Goal: Task Accomplishment & Management: Manage account settings

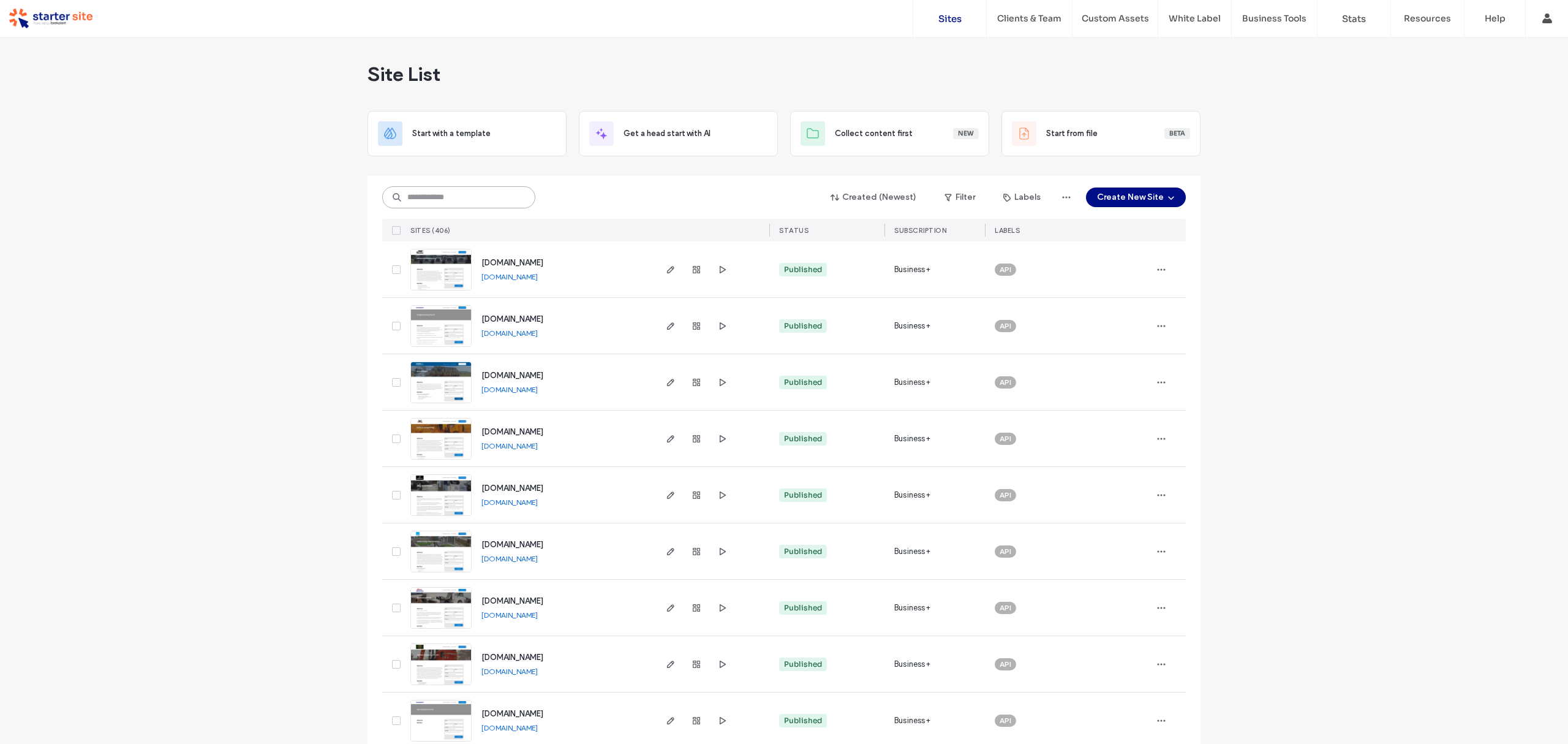
click at [438, 187] on input at bounding box center [459, 197] width 153 height 22
click at [429, 200] on input at bounding box center [459, 197] width 153 height 22
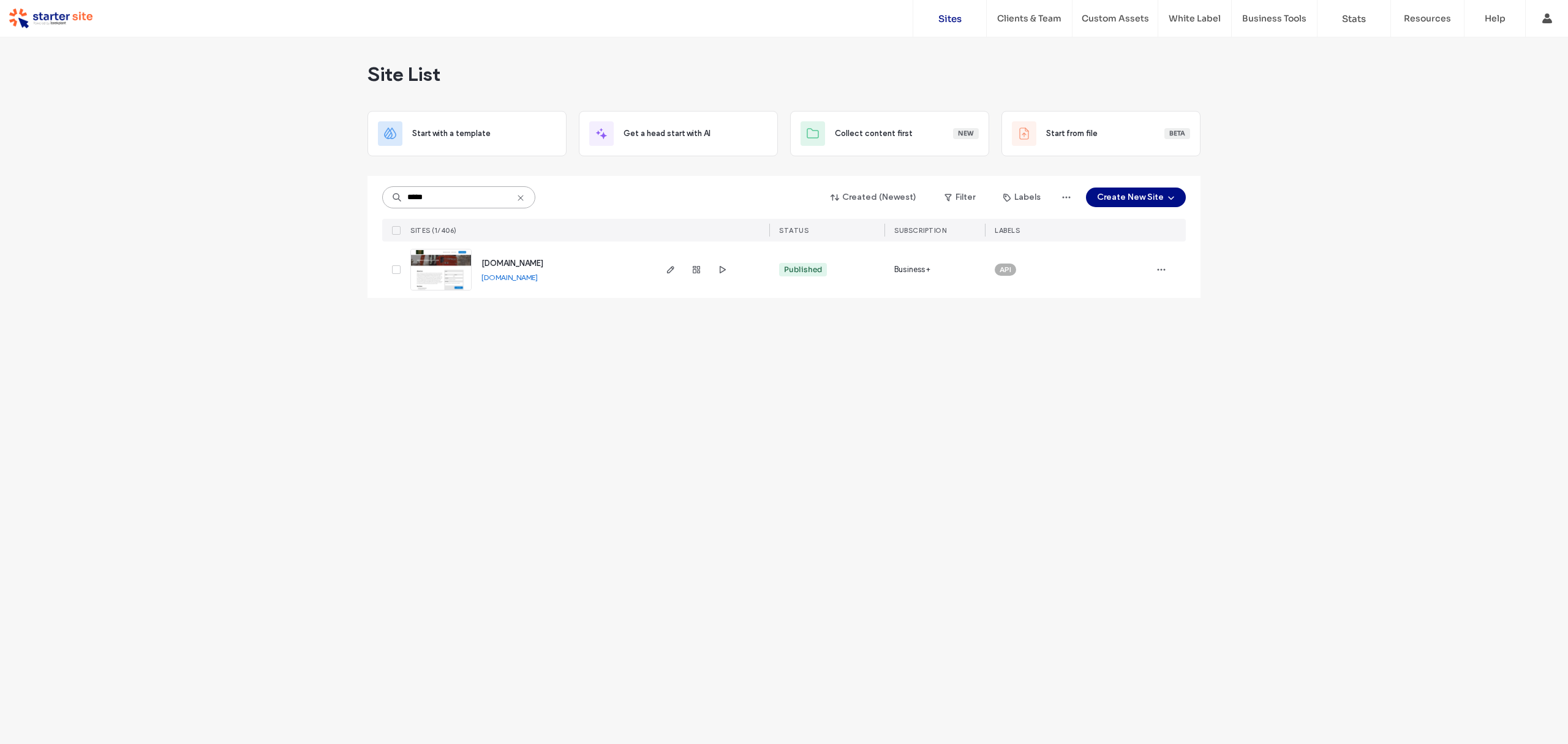
type input "*****"
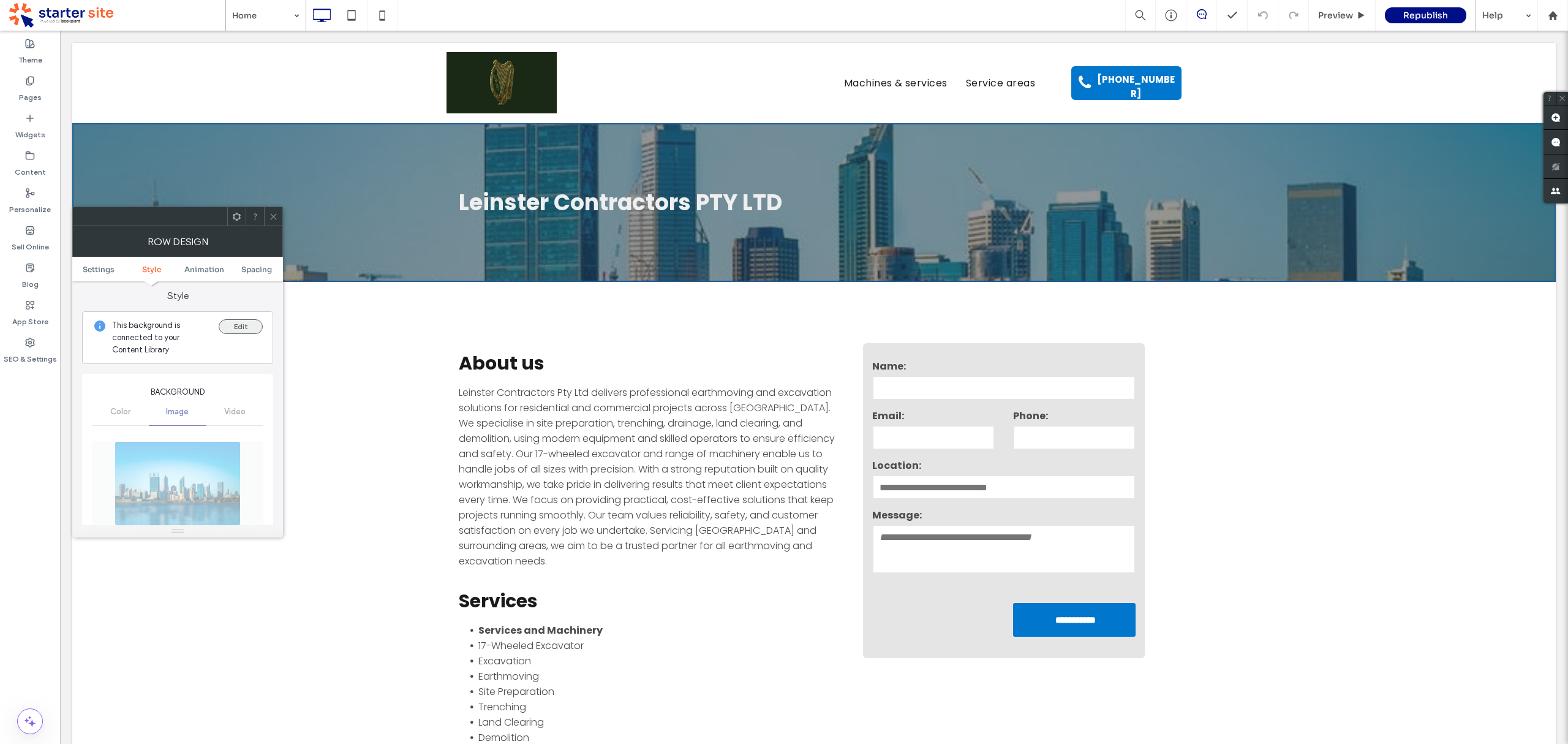
click at [244, 329] on button "Edit" at bounding box center [240, 326] width 44 height 14
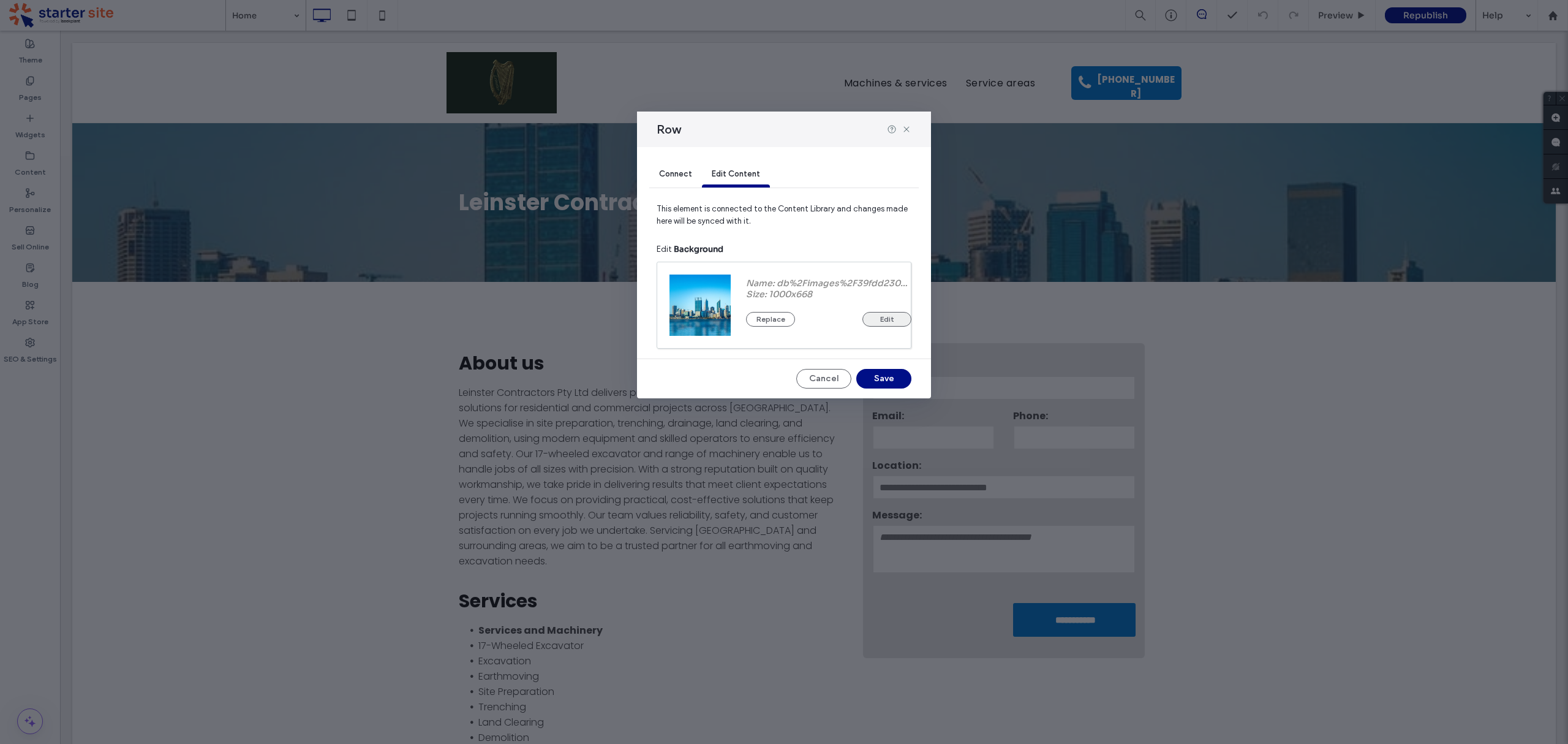
click at [880, 312] on button "Edit" at bounding box center [886, 319] width 49 height 14
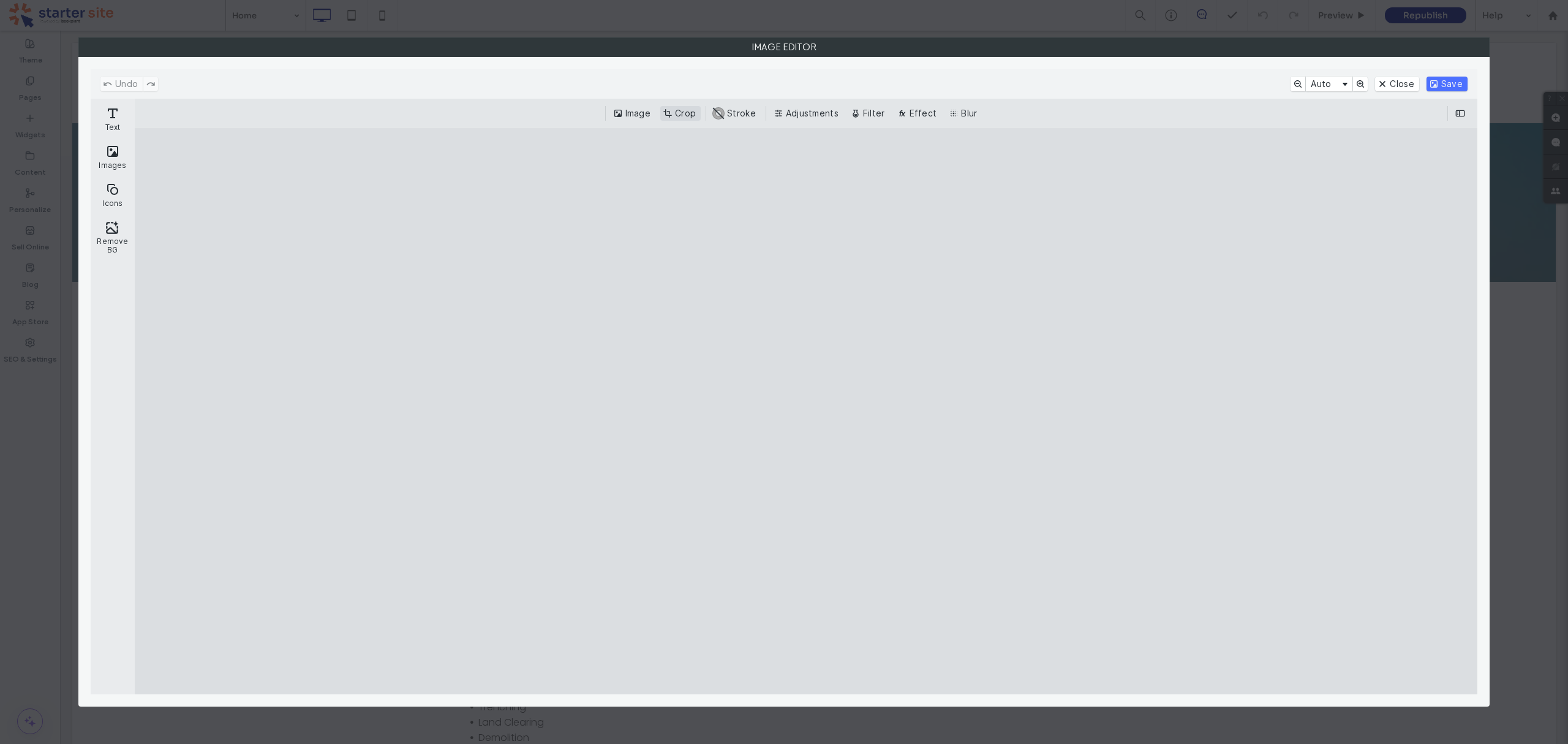
click at [675, 118] on button "Crop" at bounding box center [680, 113] width 40 height 14
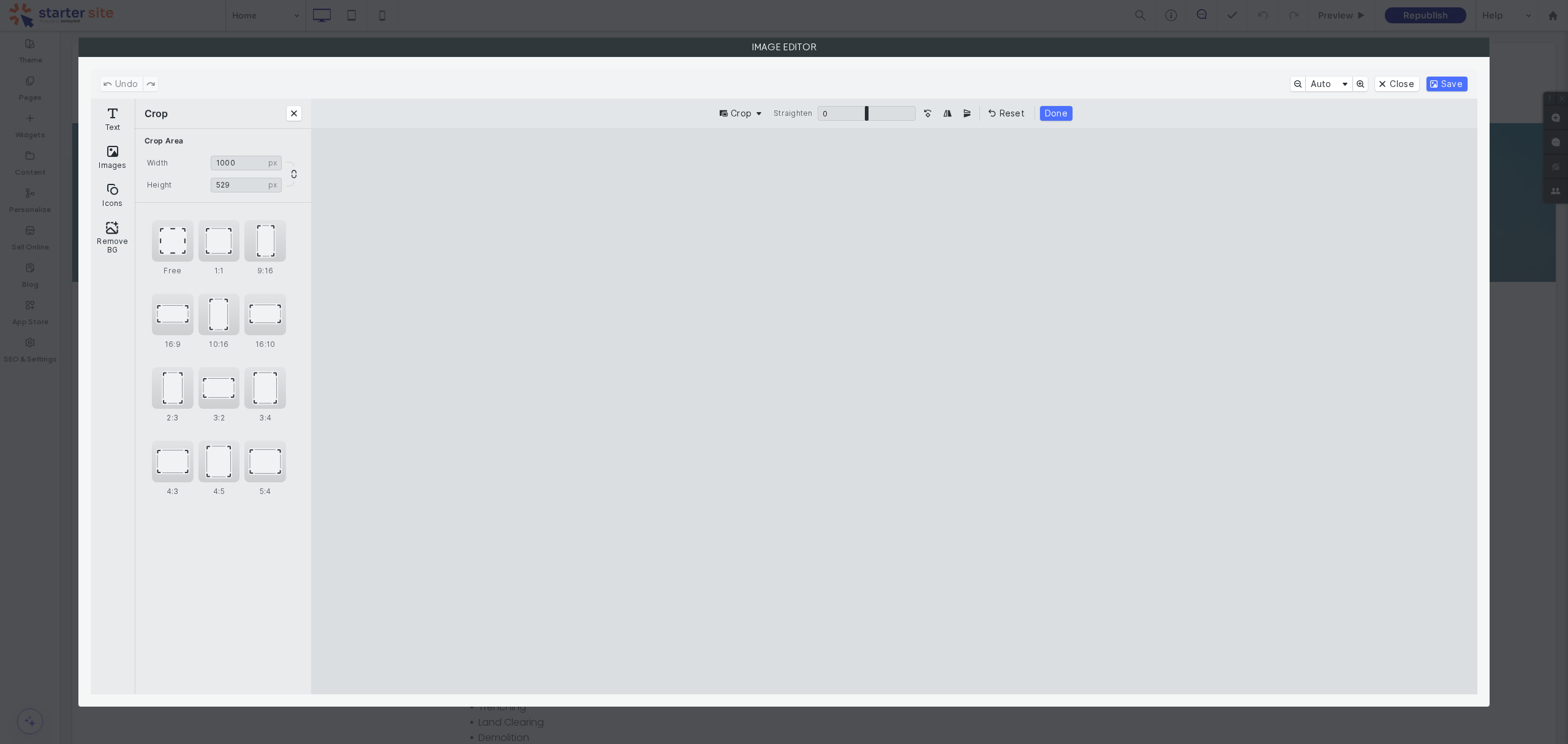
type input "***"
drag, startPoint x: 1231, startPoint y: 192, endPoint x: 1260, endPoint y: 288, distance: 100.3
click at [894, 411] on cesdk-canvas "Editor canvas" at bounding box center [894, 411] width 0 height 0
click at [1450, 86] on button "Save" at bounding box center [1447, 83] width 41 height 14
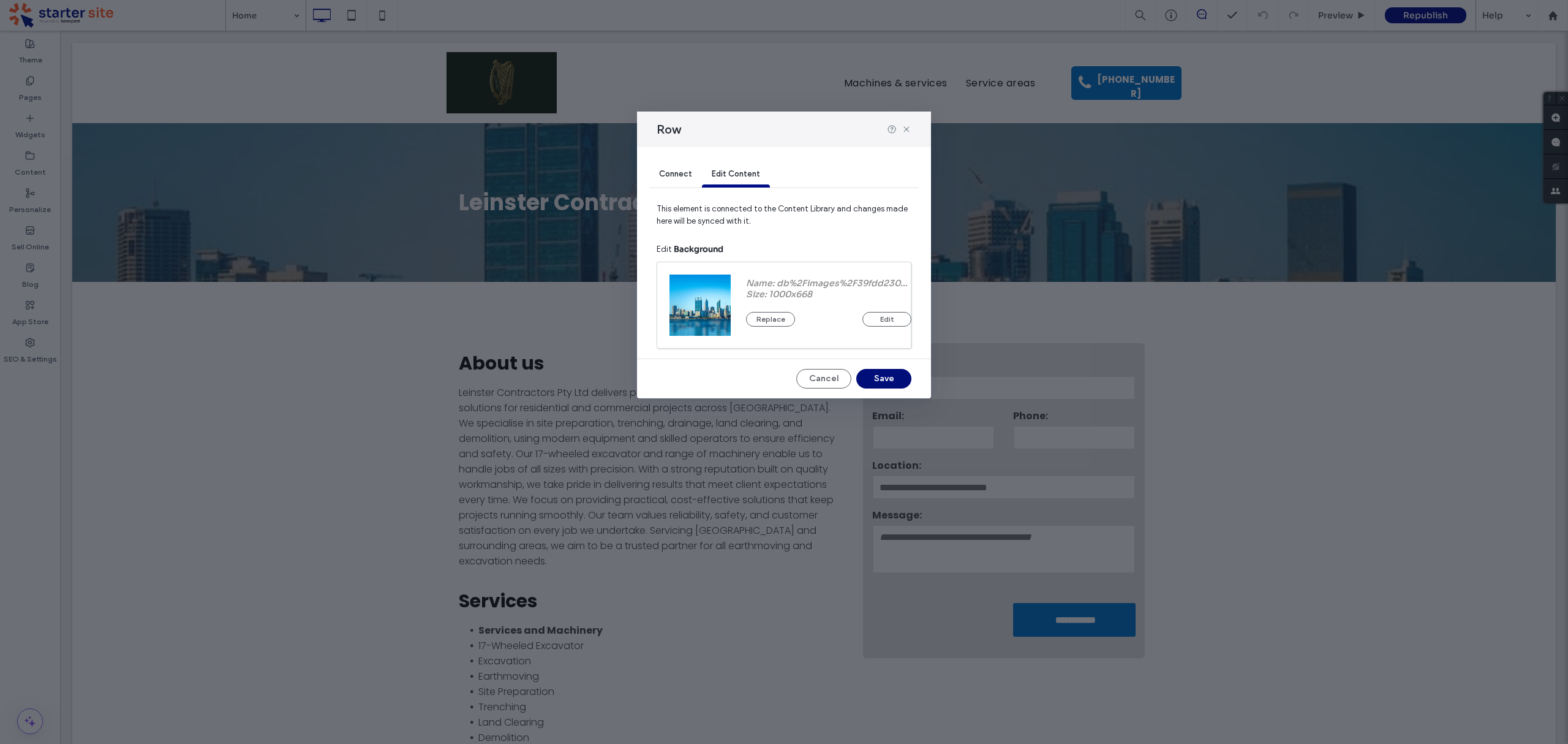
click at [895, 380] on button "Save" at bounding box center [883, 379] width 55 height 20
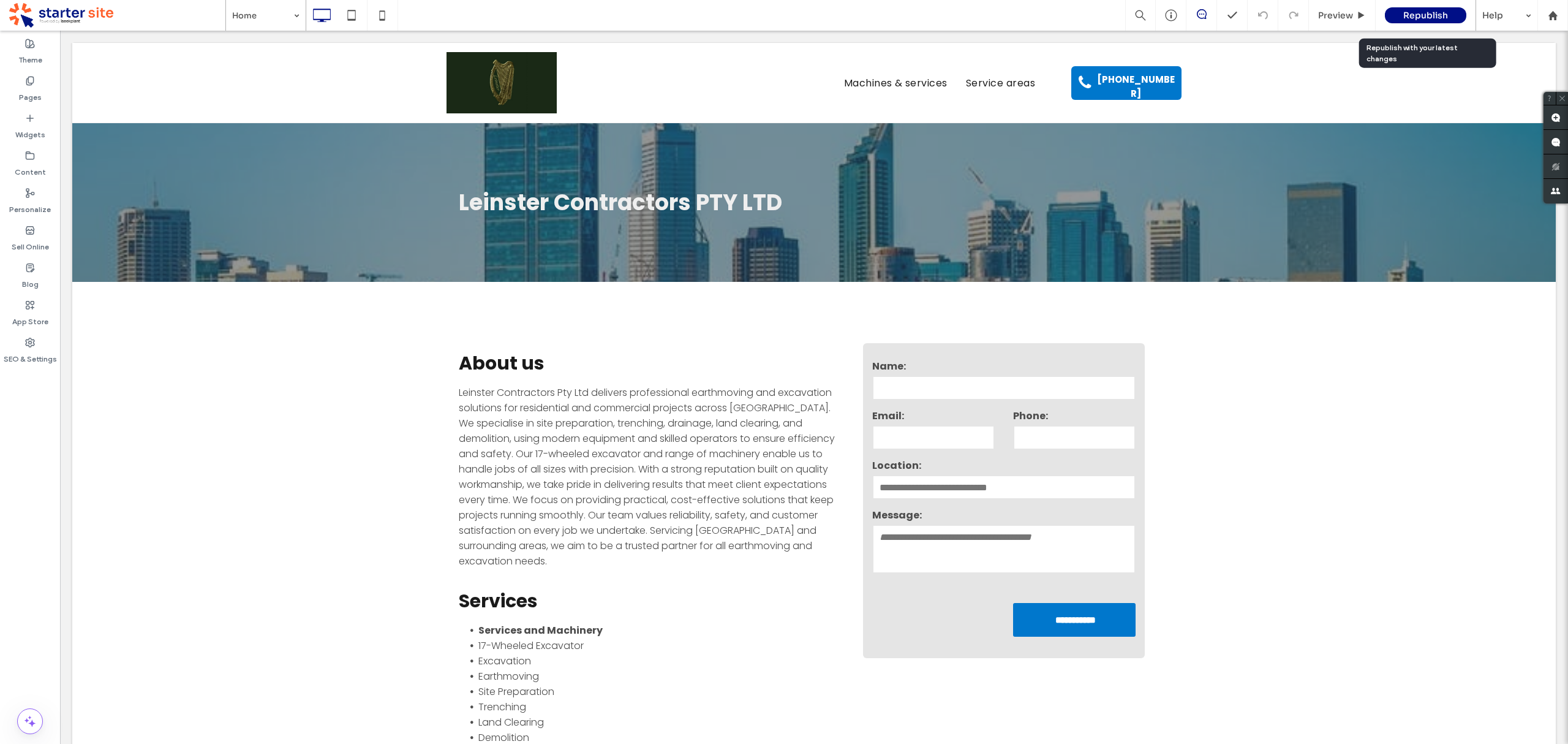
click at [1420, 5] on div "Republish" at bounding box center [1426, 15] width 82 height 31
